Goal: Task Accomplishment & Management: Manage account settings

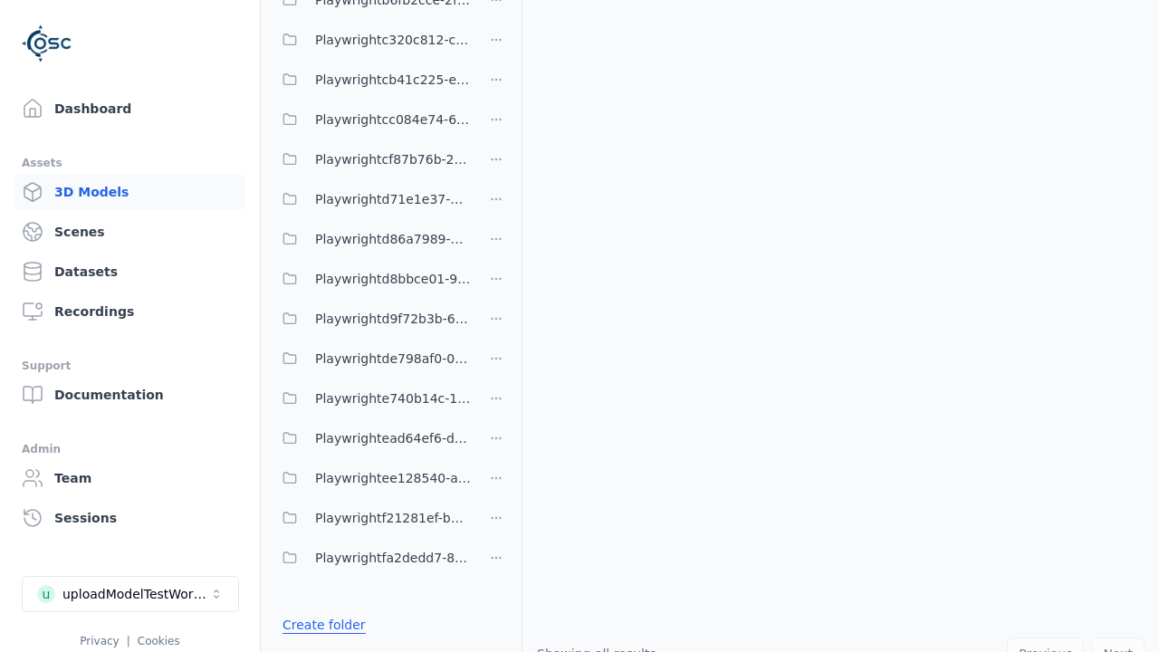
click at [319, 625] on link "Create folder" at bounding box center [323, 625] width 83 height 18
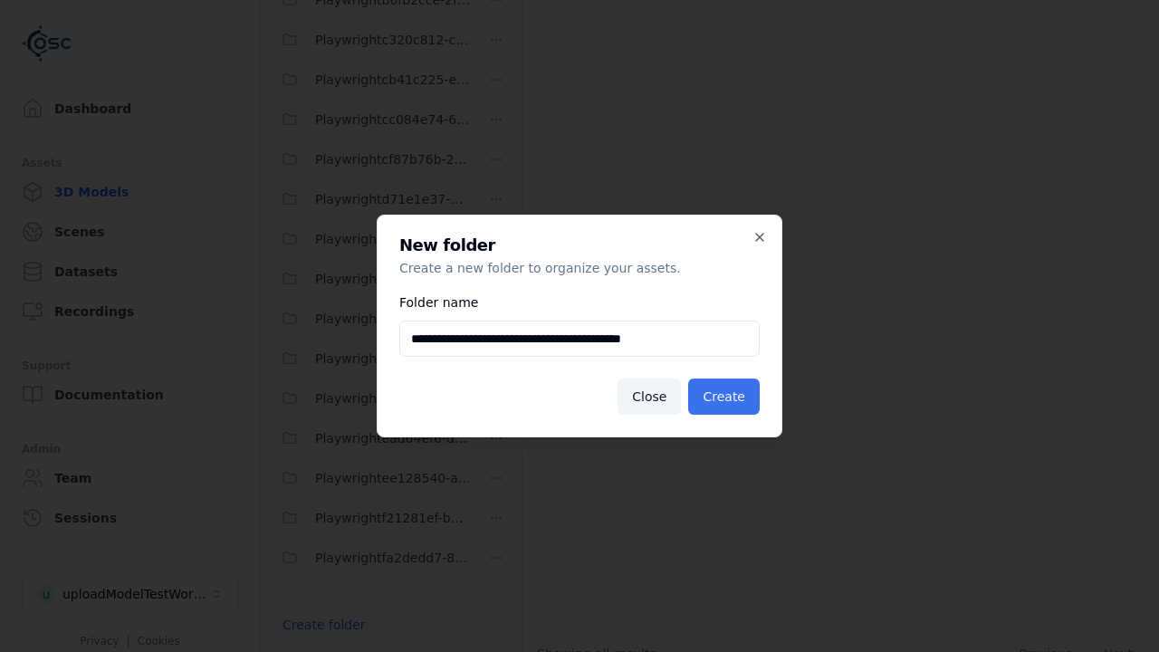
type input "**********"
click at [726, 397] on button "Create" at bounding box center [724, 396] width 72 height 36
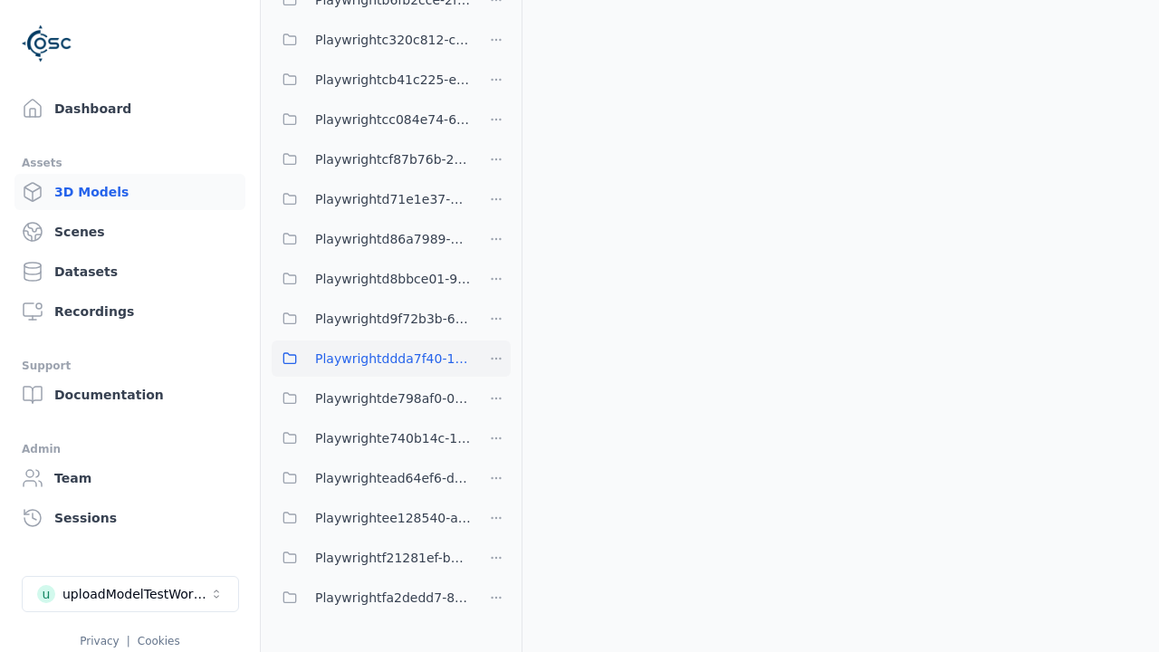
click at [371, 359] on span "Playwrightddda7f40-1fc9-40f4-8d9c-fa1966c16a69" at bounding box center [393, 359] width 156 height 22
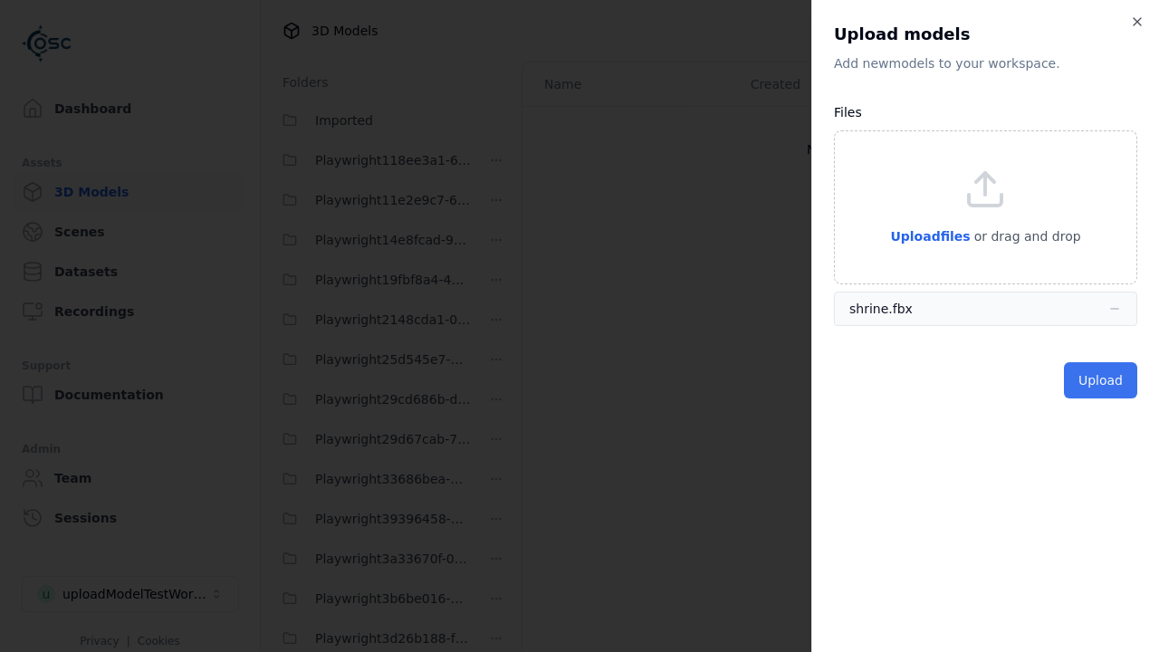
click at [1102, 380] on button "Upload" at bounding box center [1100, 380] width 73 height 36
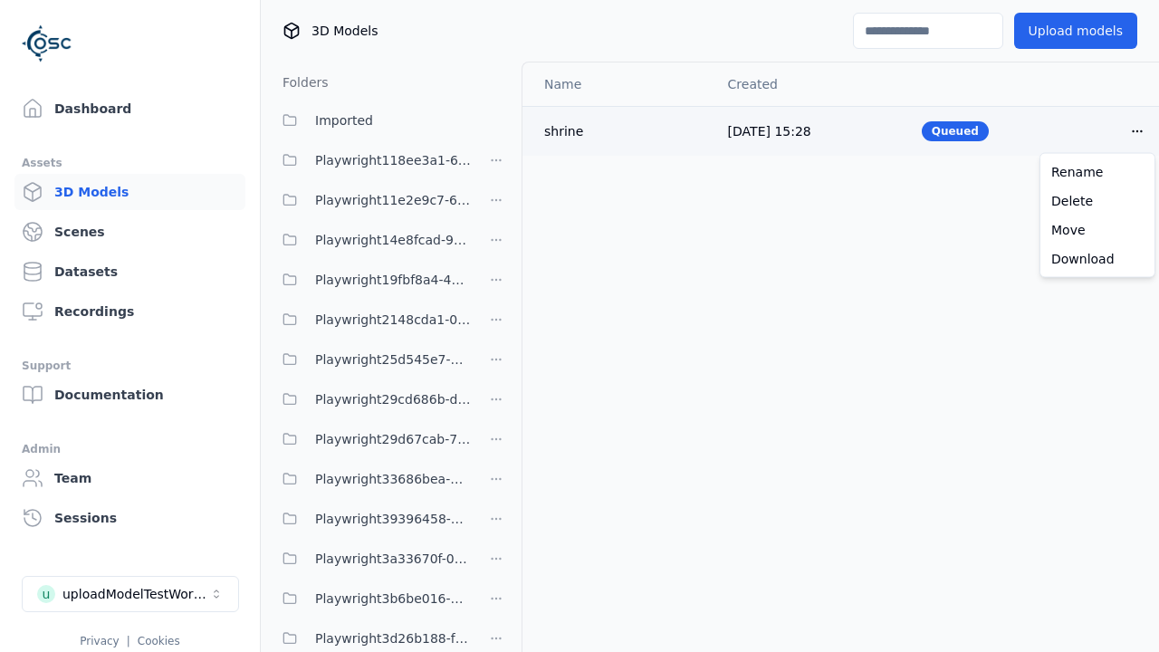
click at [1137, 130] on html "Support Dashboard Assets 3D Models Scenes Datasets Recordings Support Documenta…" at bounding box center [579, 326] width 1159 height 652
